Goal: Navigation & Orientation: Find specific page/section

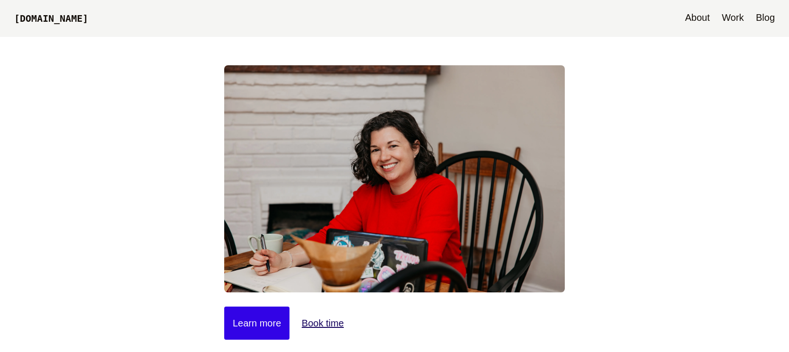
click at [769, 23] on link "Blog" at bounding box center [765, 18] width 28 height 37
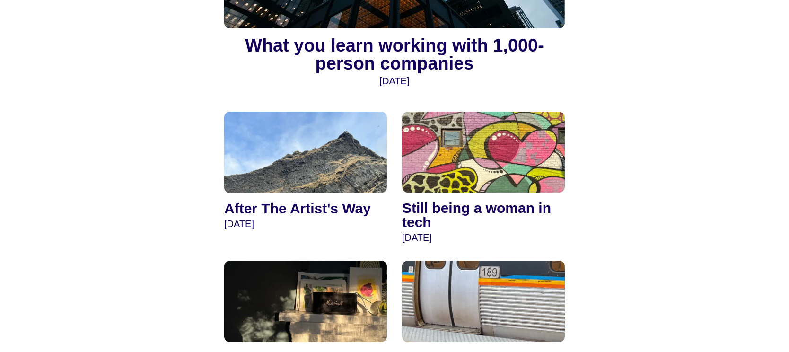
scroll to position [279, 0]
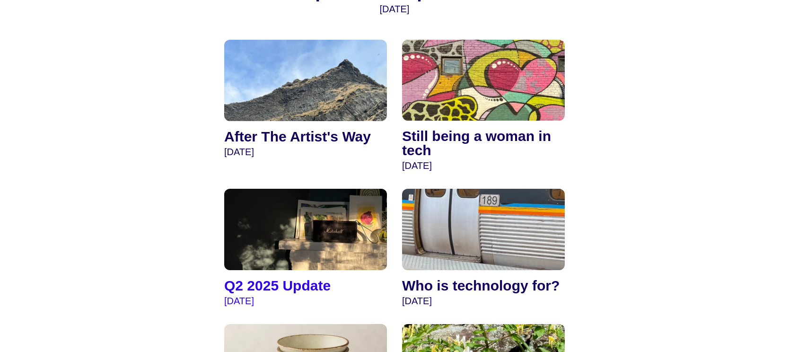
click at [359, 232] on img at bounding box center [305, 229] width 163 height 81
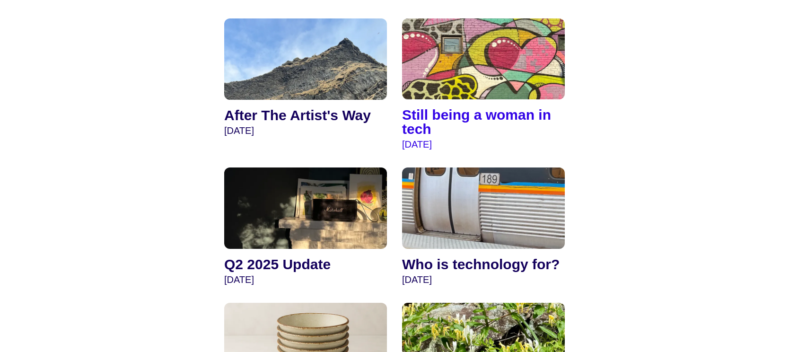
scroll to position [0, 0]
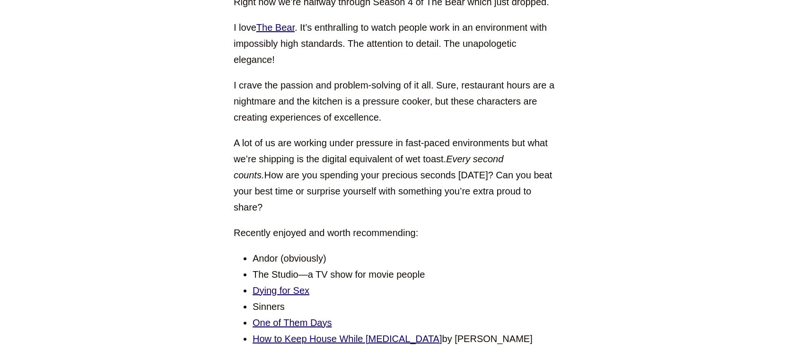
scroll to position [4090, 0]
